Goal: Task Accomplishment & Management: Use online tool/utility

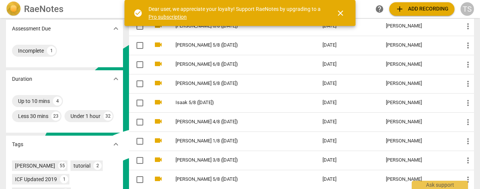
scroll to position [150, 0]
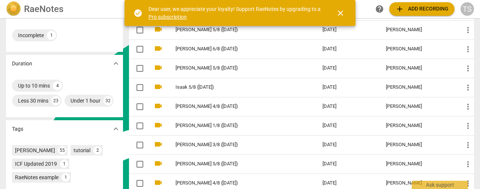
click at [404, 6] on span "add" at bounding box center [400, 9] width 9 height 9
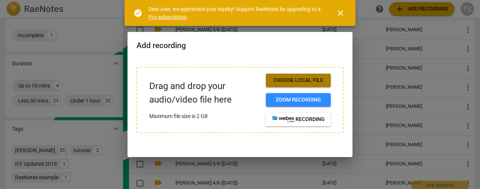
click at [273, 85] on button "Choose local file" at bounding box center [298, 81] width 65 height 14
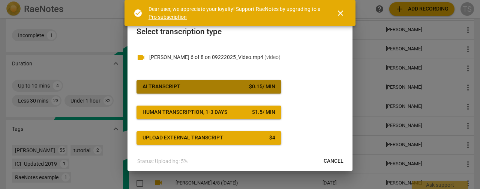
click at [243, 89] on span "AI Transcript $ 0.15 / min" at bounding box center [209, 87] width 133 height 8
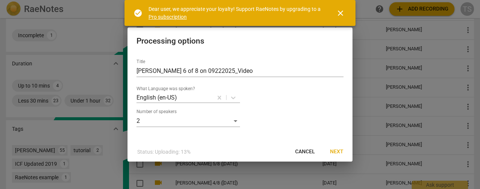
click at [335, 151] on span "Next" at bounding box center [337, 152] width 14 height 8
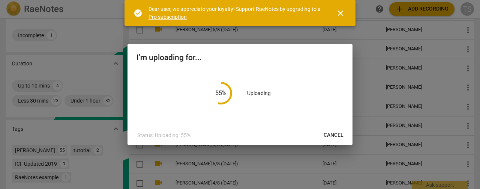
click at [341, 13] on span "close" at bounding box center [340, 13] width 9 height 9
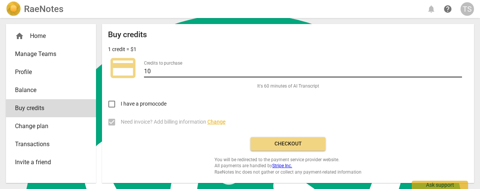
click at [459, 69] on input "10" at bounding box center [303, 71] width 318 height 11
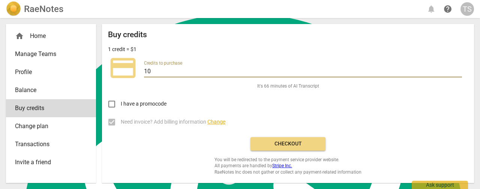
click at [459, 69] on input "11" at bounding box center [303, 71] width 318 height 11
click at [459, 69] on input "12" at bounding box center [303, 71] width 318 height 11
click at [459, 69] on input "13" at bounding box center [303, 71] width 318 height 11
click at [459, 69] on input "14" at bounding box center [303, 71] width 318 height 11
click at [459, 69] on input "15" at bounding box center [303, 71] width 318 height 11
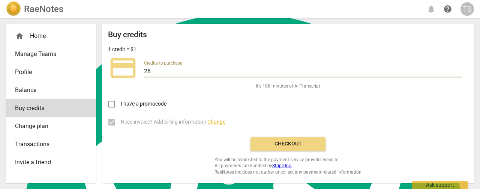
click at [459, 69] on input "28" at bounding box center [303, 71] width 318 height 11
click at [459, 69] on input "29" at bounding box center [303, 71] width 318 height 11
type input "30"
click at [459, 69] on input "30" at bounding box center [303, 71] width 318 height 11
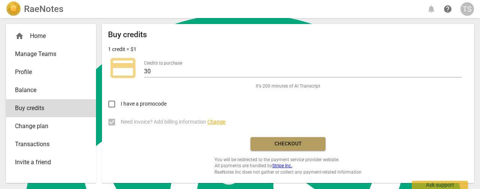
click at [311, 141] on span "Checkout" at bounding box center [288, 144] width 63 height 8
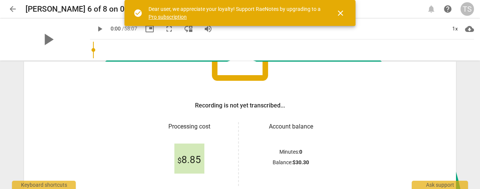
scroll to position [113, 0]
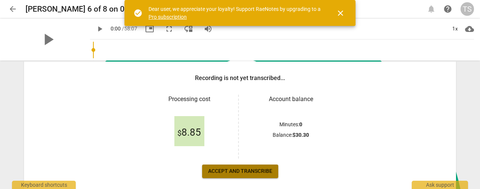
click at [254, 172] on span "Accept and transcribe" at bounding box center [240, 171] width 64 height 8
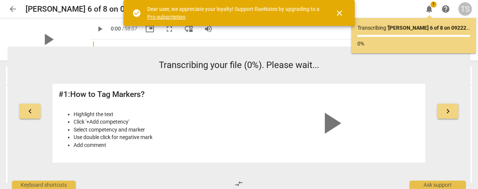
click at [342, 15] on span "close" at bounding box center [339, 13] width 9 height 9
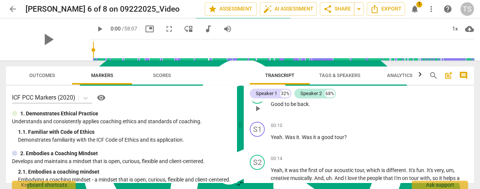
scroll to position [38, 0]
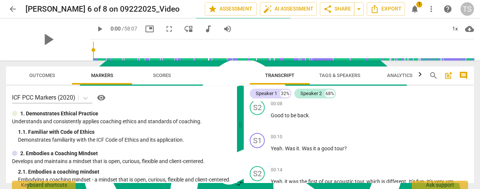
click at [346, 76] on span "Tags & Speakers" at bounding box center [339, 75] width 41 height 6
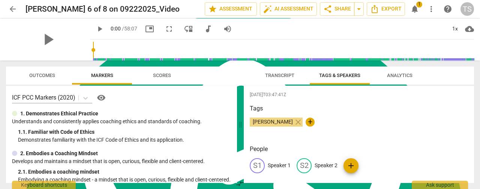
click at [287, 163] on p "Speaker 1" at bounding box center [279, 165] width 23 height 8
type textarea "Speaker 1"
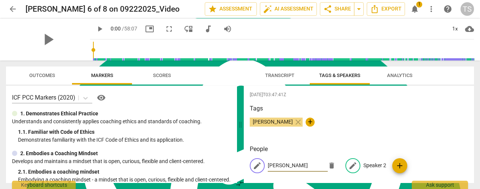
type input "[PERSON_NAME]"
click at [367, 165] on p "Speaker 2" at bounding box center [375, 165] width 23 height 8
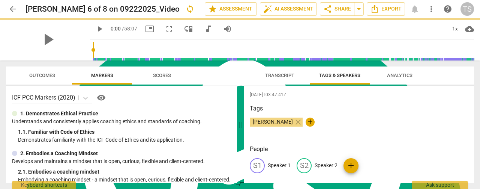
click at [282, 168] on div "S1 Speaker 1 S2 Speaker 2 add" at bounding box center [359, 168] width 218 height 21
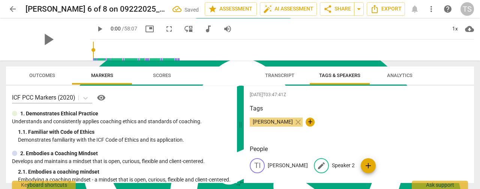
click at [332, 166] on p "Speaker 2" at bounding box center [343, 165] width 23 height 8
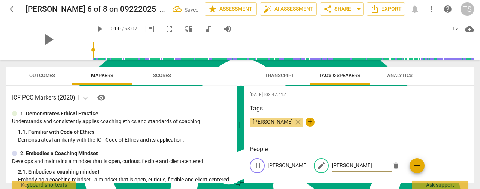
type input "[PERSON_NAME]"
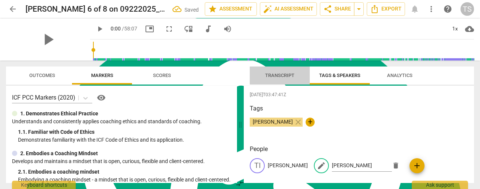
click at [282, 79] on span "Transcript" at bounding box center [279, 76] width 47 height 10
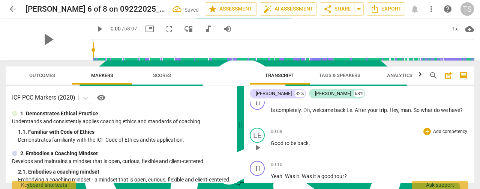
scroll to position [0, 0]
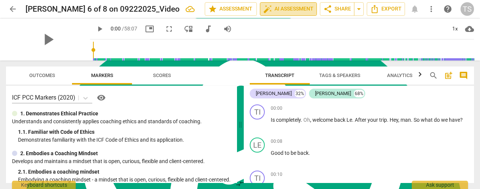
click at [288, 12] on span "auto_fix_high AI Assessment" at bounding box center [289, 9] width 50 height 9
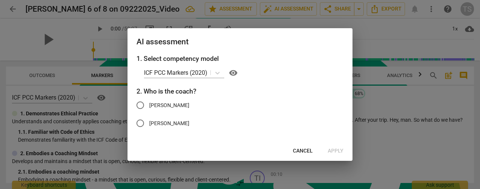
click at [157, 105] on span "[PERSON_NAME]" at bounding box center [169, 105] width 40 height 8
click at [149, 105] on input "[PERSON_NAME]" at bounding box center [140, 105] width 18 height 18
radio input "true"
click at [336, 154] on span "Apply" at bounding box center [336, 151] width 16 height 8
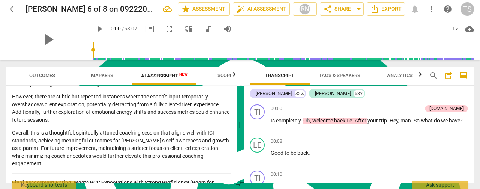
scroll to position [1100, 0]
